Goal: Task Accomplishment & Management: Manage account settings

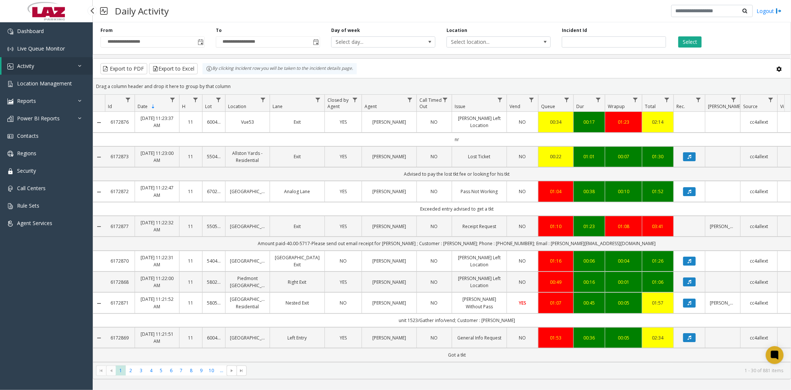
click at [34, 68] on span "Activity" at bounding box center [25, 65] width 17 height 7
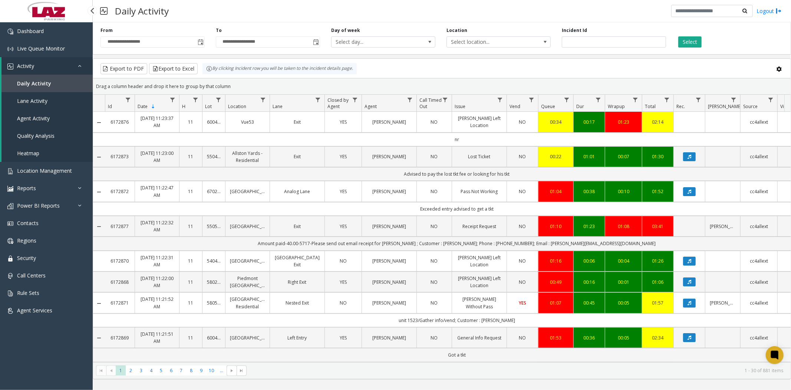
click at [35, 83] on span "Daily Activity" at bounding box center [34, 83] width 34 height 7
click at [411, 101] on span "Data table" at bounding box center [410, 100] width 6 height 6
click at [421, 132] on input "Agent Filter" at bounding box center [442, 131] width 63 height 13
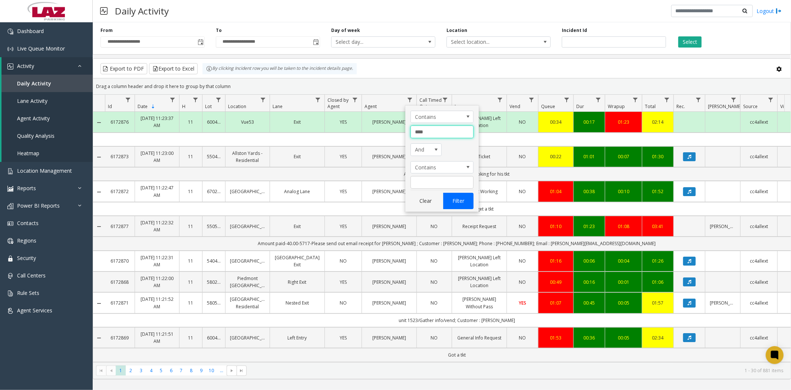
type input "****"
click at [455, 202] on button "Filter" at bounding box center [458, 201] width 30 height 16
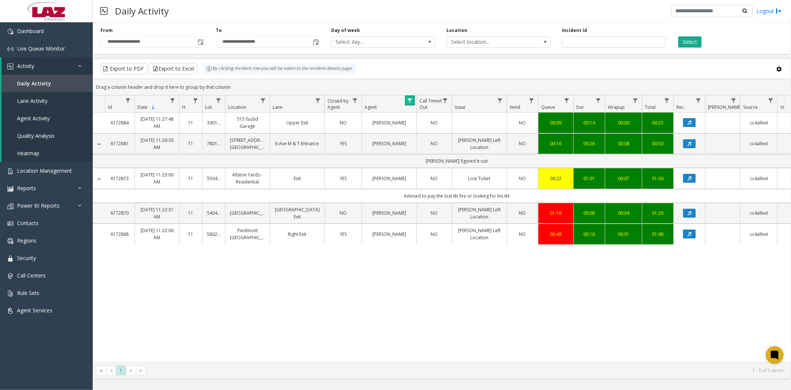
click at [407, 101] on span "Data table" at bounding box center [410, 101] width 6 height 6
click at [427, 204] on button "Clear" at bounding box center [426, 201] width 30 height 16
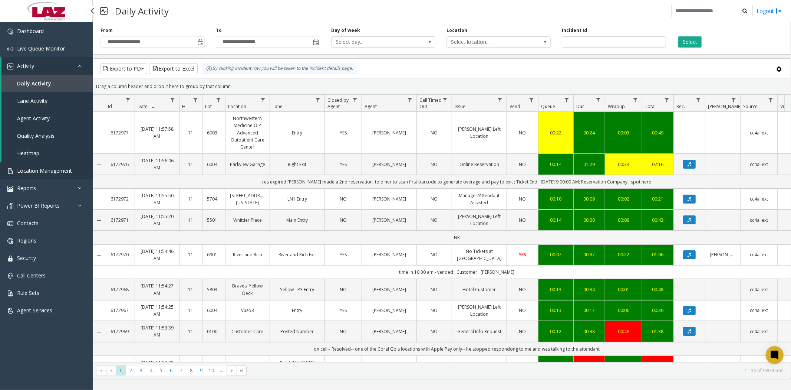
click at [53, 171] on span "Location Management" at bounding box center [44, 170] width 55 height 7
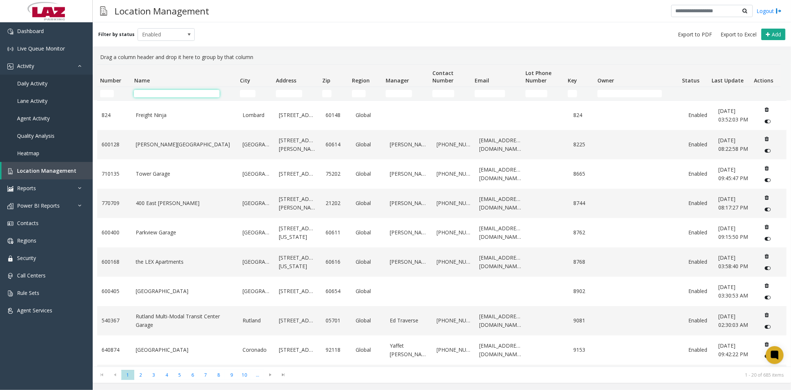
click at [187, 96] on input "Name Filter" at bounding box center [177, 93] width 86 height 7
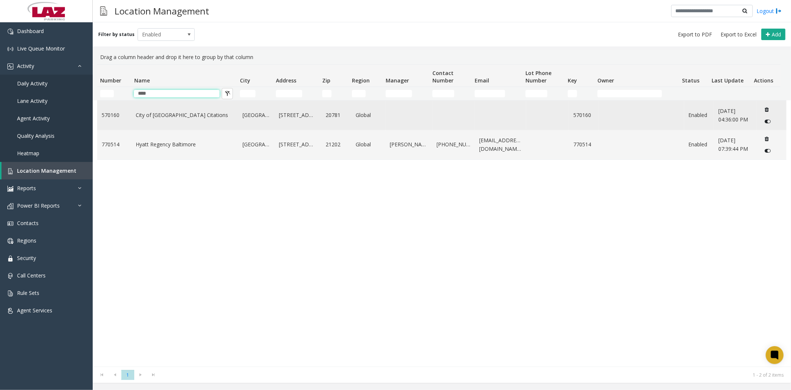
type input "****"
click at [175, 116] on link "City of [GEOGRAPHIC_DATA] Citations" at bounding box center [185, 115] width 98 height 8
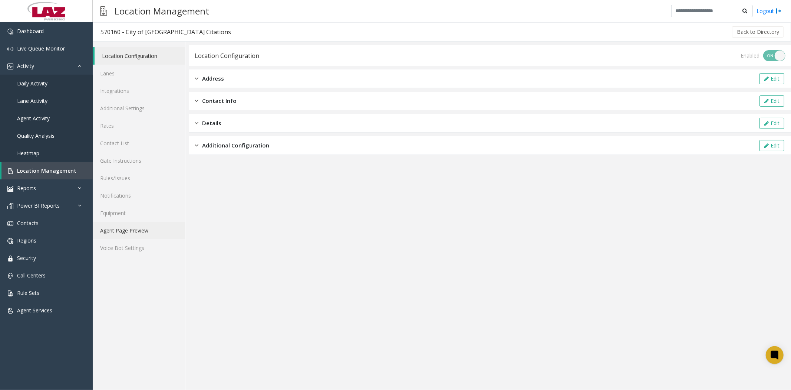
click at [134, 226] on link "Agent Page Preview" at bounding box center [139, 229] width 92 height 17
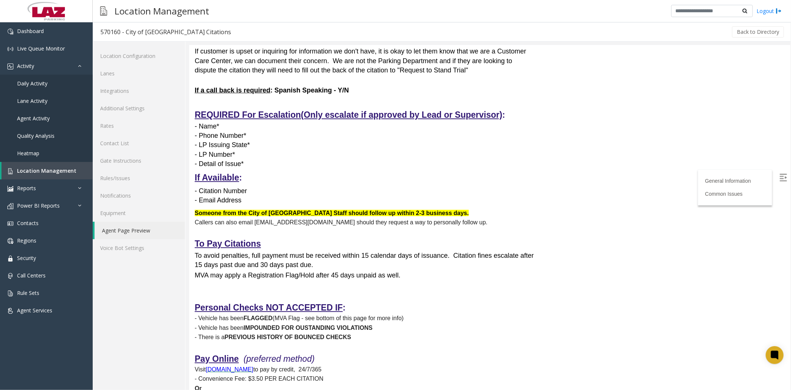
scroll to position [288, 0]
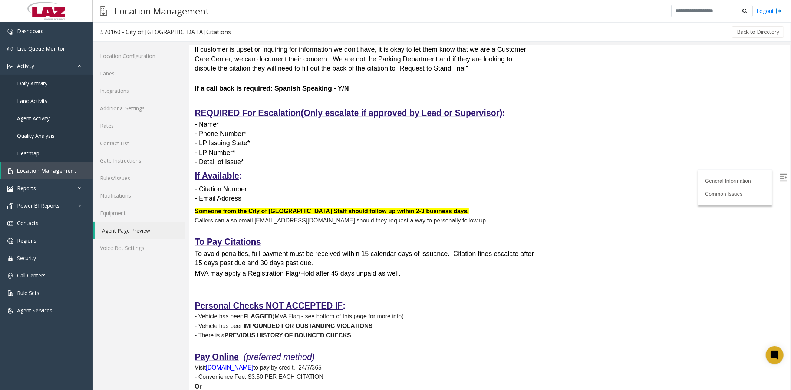
click at [209, 206] on p "Someone from the City of [GEOGRAPHIC_DATA] Staff should follow up within 2-3 bu…" at bounding box center [364, 215] width 340 height 19
click at [131, 109] on link "Additional Settings" at bounding box center [139, 107] width 92 height 17
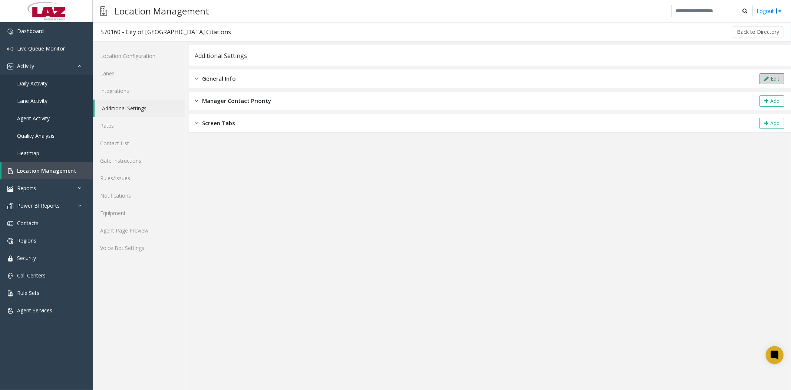
click at [773, 77] on button "Edit" at bounding box center [772, 78] width 25 height 11
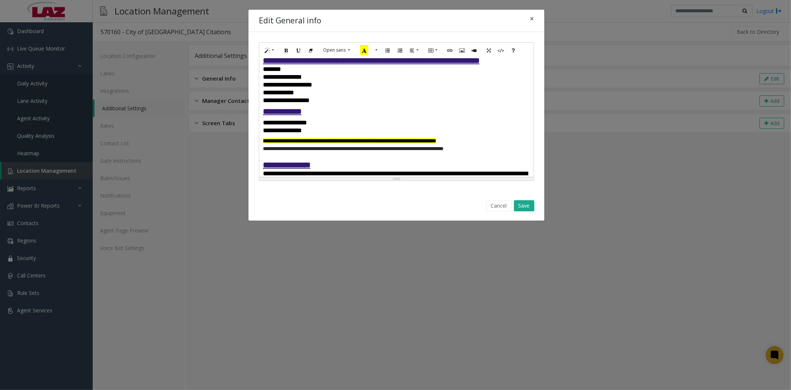
scroll to position [247, 0]
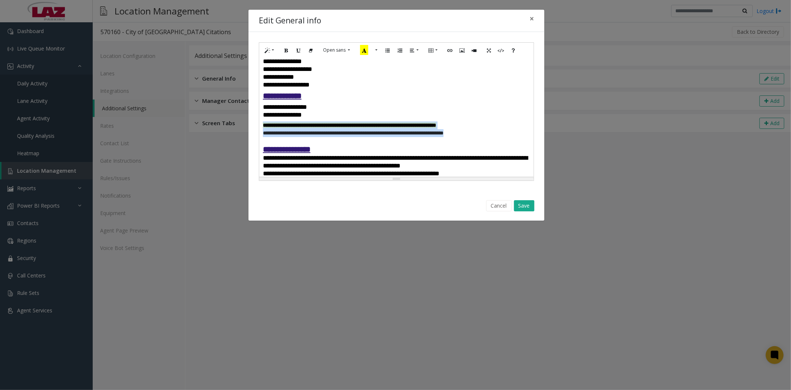
drag, startPoint x: 262, startPoint y: 136, endPoint x: 514, endPoint y: 144, distance: 252.4
click at [514, 144] on div "**********" at bounding box center [396, 117] width 275 height 119
click at [274, 49] on button "Style" at bounding box center [269, 51] width 17 height 12
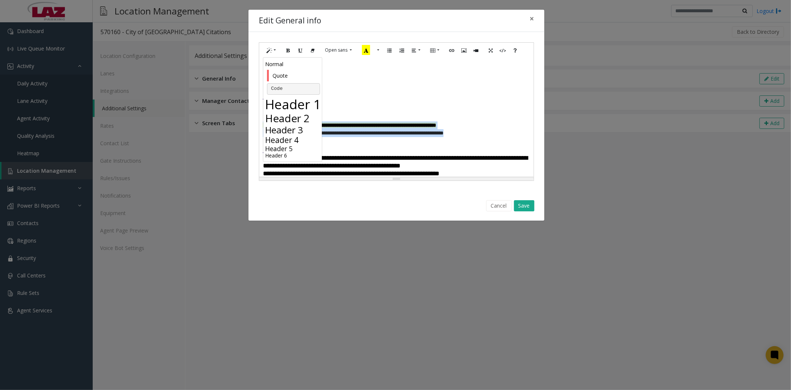
click at [280, 138] on h4 "Header 4" at bounding box center [293, 139] width 57 height 9
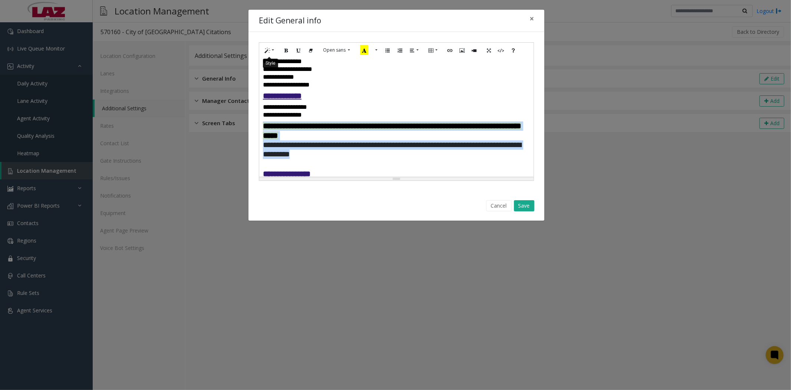
click at [273, 50] on button "Style" at bounding box center [269, 51] width 17 height 12
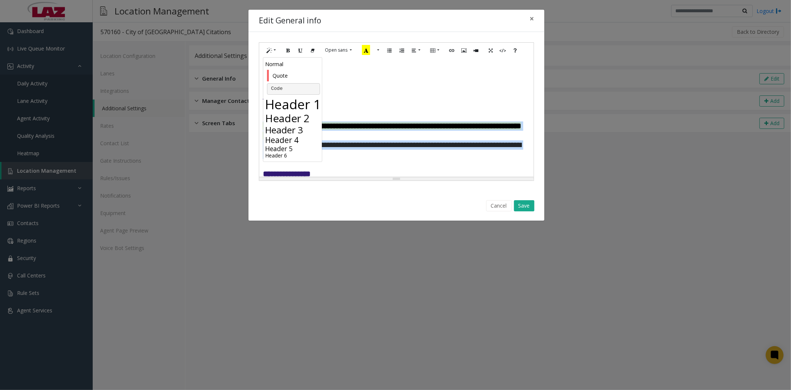
click at [288, 130] on h3 "Header 3" at bounding box center [293, 129] width 57 height 11
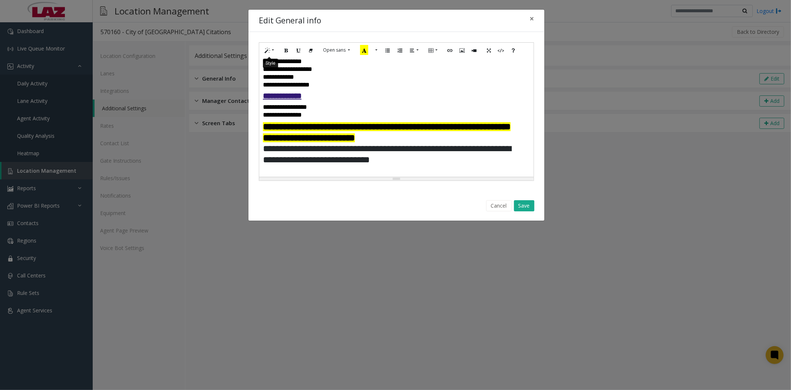
click at [274, 50] on button "Style" at bounding box center [269, 51] width 17 height 12
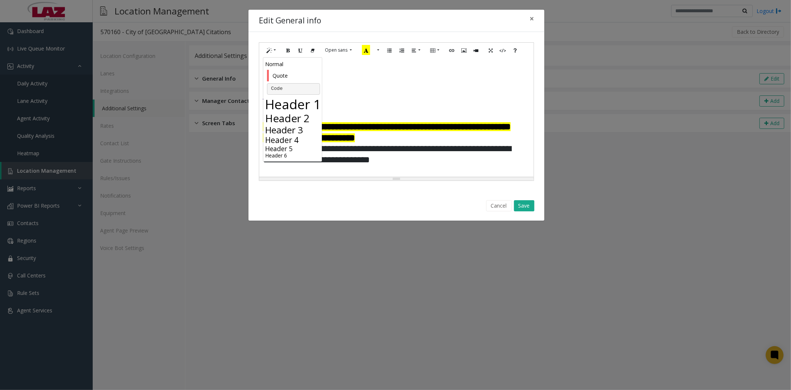
click at [287, 140] on h4 "Header 4" at bounding box center [293, 139] width 57 height 9
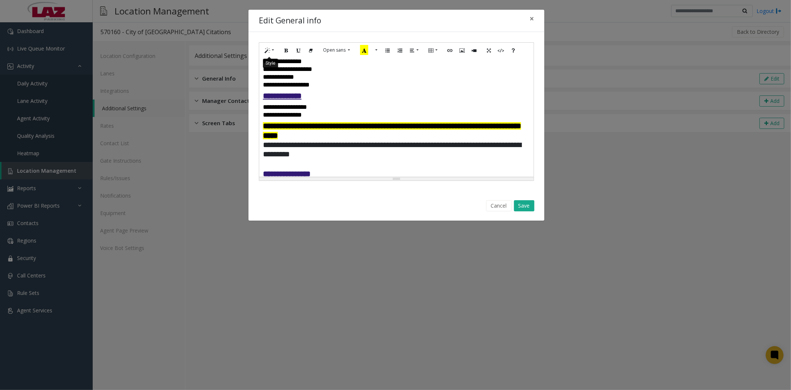
click at [273, 47] on button "Style" at bounding box center [269, 51] width 17 height 12
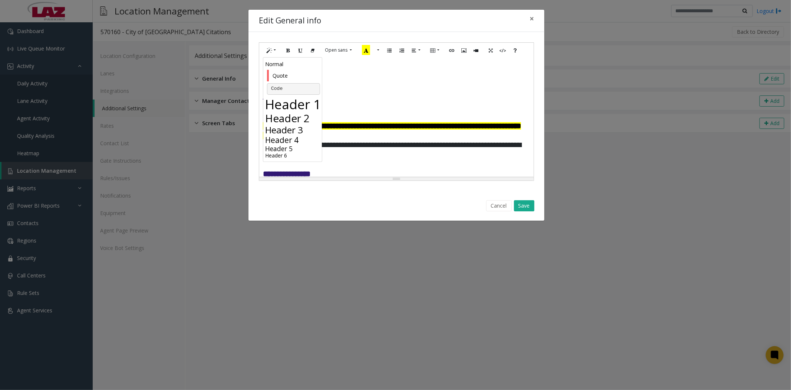
click at [283, 148] on h5 "Header 5" at bounding box center [293, 148] width 57 height 8
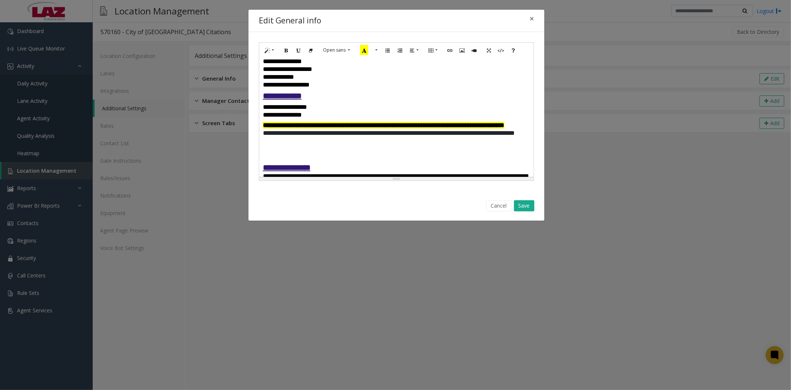
click at [391, 163] on p at bounding box center [393, 159] width 261 height 8
click at [524, 207] on button "Save" at bounding box center [524, 205] width 20 height 11
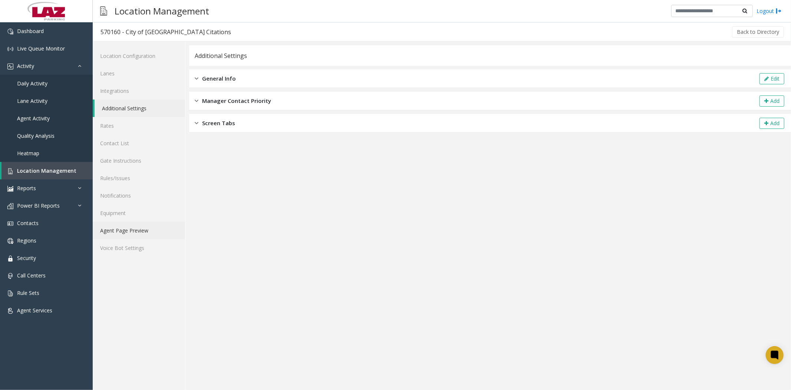
click at [114, 231] on link "Agent Page Preview" at bounding box center [139, 229] width 92 height 17
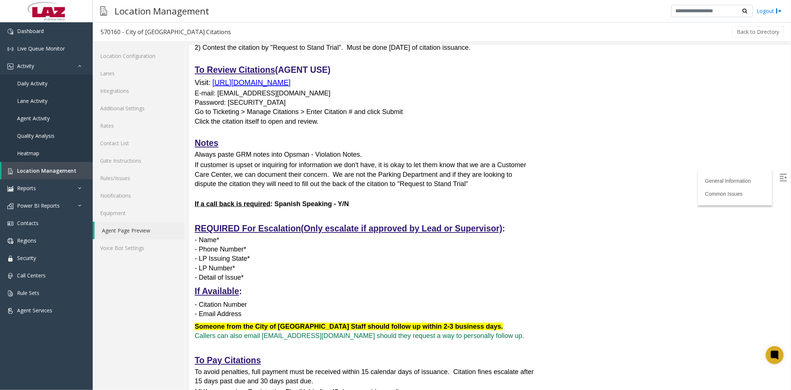
scroll to position [288, 0]
